Goal: Check status: Check status

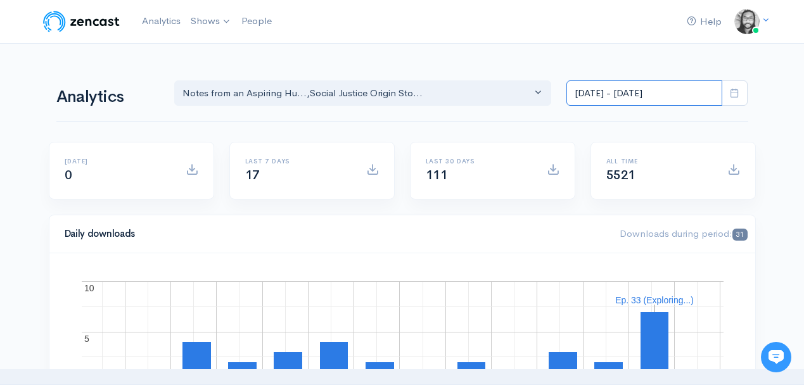
click at [651, 99] on input "[DATE] - [DATE]" at bounding box center [644, 93] width 156 height 26
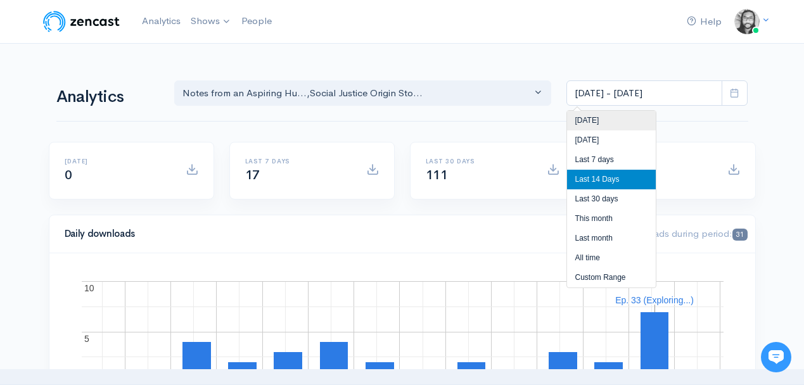
click at [612, 121] on li "[DATE]" at bounding box center [611, 121] width 89 height 20
type input "[DATE] - [DATE]"
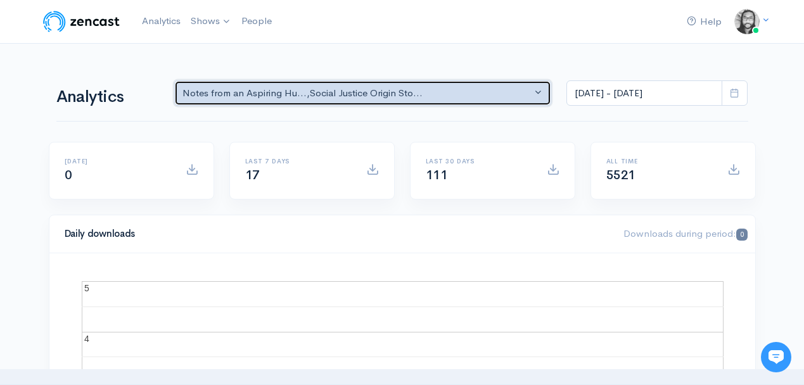
click at [377, 95] on div "Notes from an Aspiring Hu... , Social Justice Origin Sto..." at bounding box center [357, 93] width 350 height 15
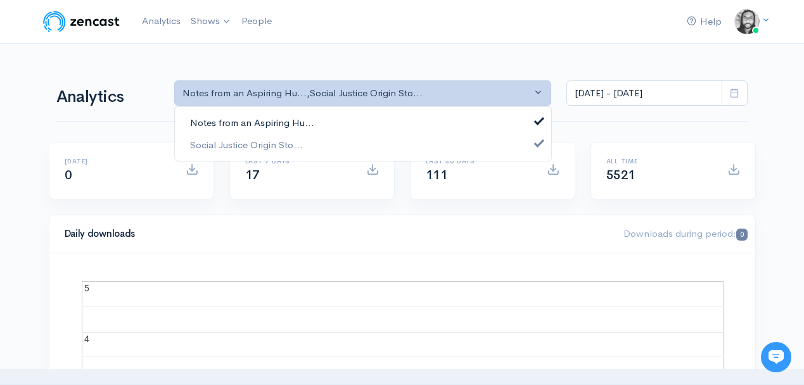
click at [377, 118] on link "Notes from an Aspiring Hu..." at bounding box center [363, 123] width 376 height 22
select select "14701"
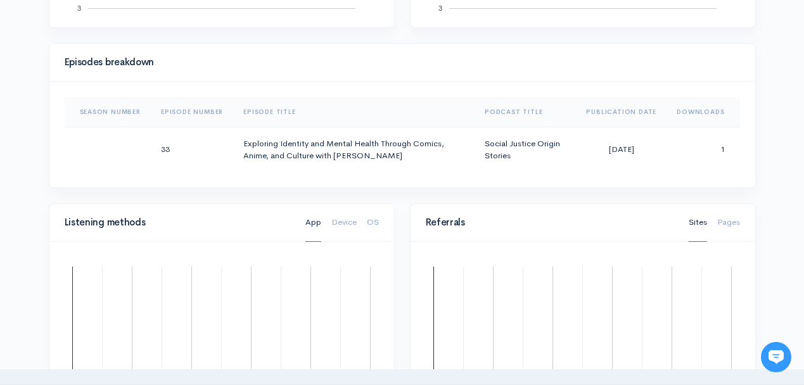
scroll to position [570, 0]
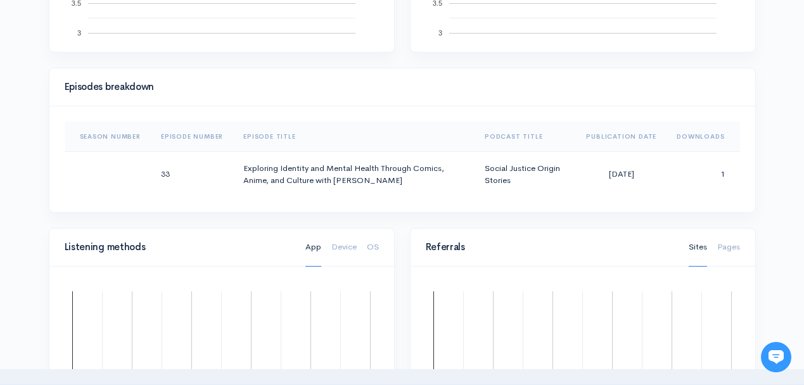
click at [762, 215] on div "Help Notifications View all Your profile Team settings Default team Current Log…" at bounding box center [402, 206] width 804 height 1553
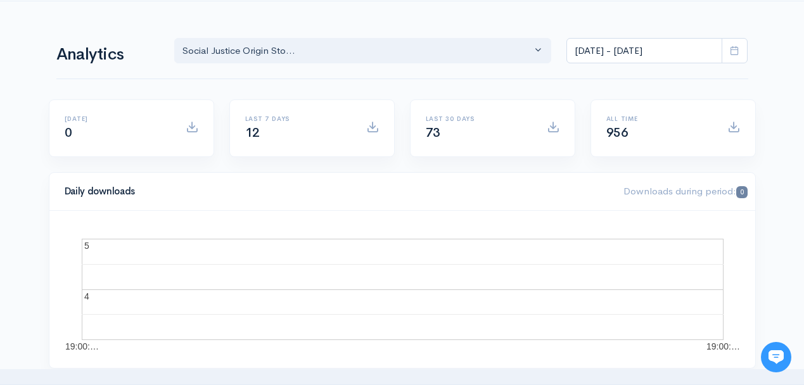
scroll to position [0, 0]
